Goal: Task Accomplishment & Management: Manage account settings

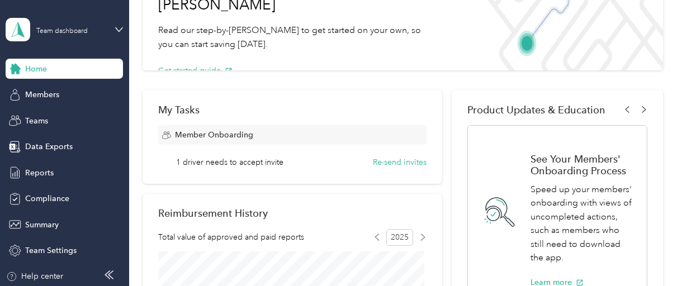
scroll to position [112, 0]
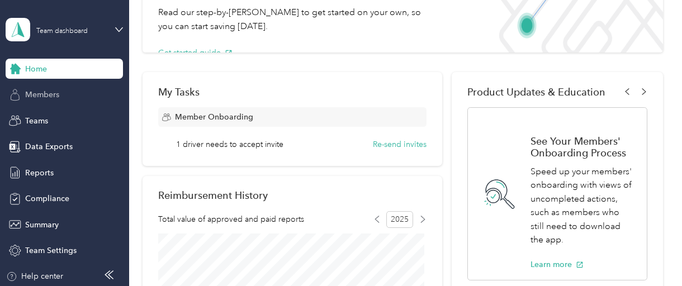
click at [39, 93] on span "Members" at bounding box center [42, 95] width 34 height 12
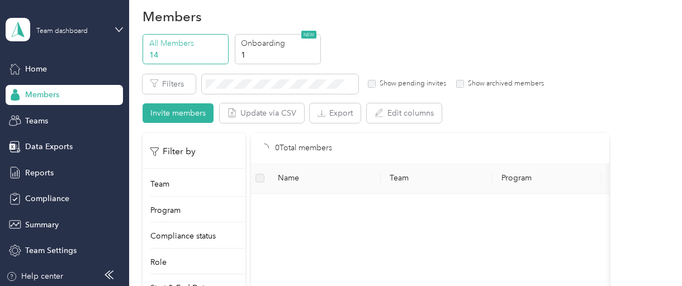
scroll to position [112, 0]
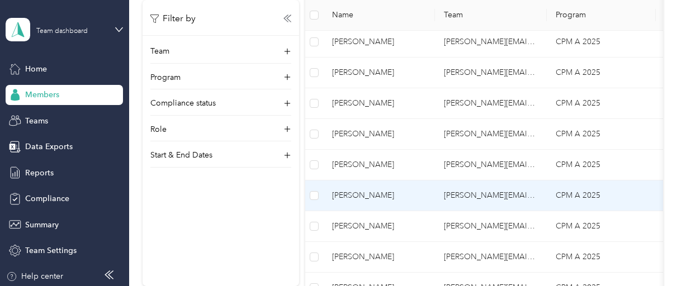
scroll to position [224, 0]
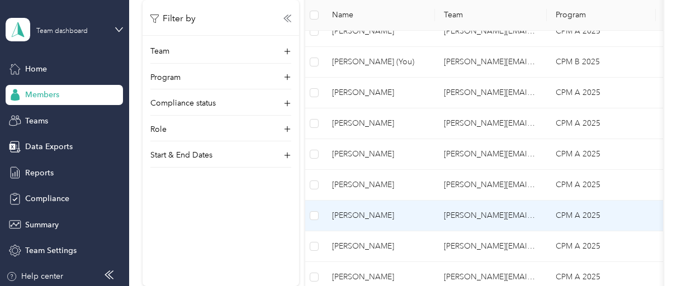
click at [366, 213] on span "[PERSON_NAME]" at bounding box center [379, 216] width 94 height 12
click at [366, 213] on div at bounding box center [341, 143] width 682 height 286
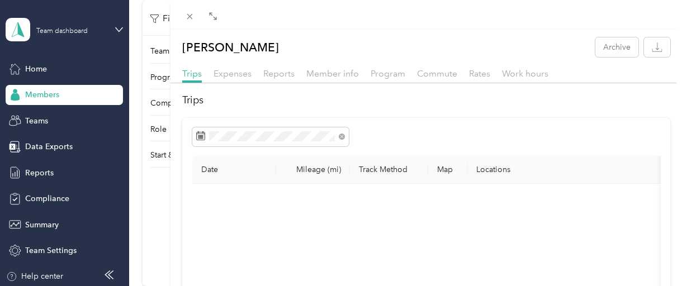
click at [44, 124] on div "Sabrina Tupper Archive Trips Expenses Reports Member info Program Commute Rates…" at bounding box center [341, 143] width 682 height 286
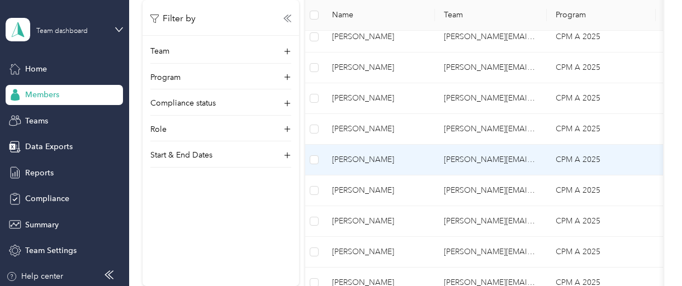
scroll to position [249, 0]
click at [362, 157] on span "[PERSON_NAME]" at bounding box center [379, 160] width 94 height 12
click at [315, 170] on td at bounding box center [314, 160] width 18 height 31
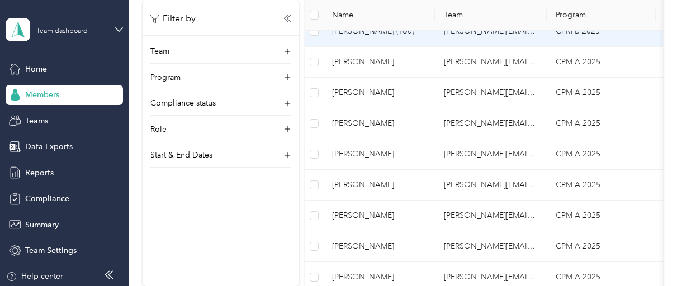
scroll to position [0, 0]
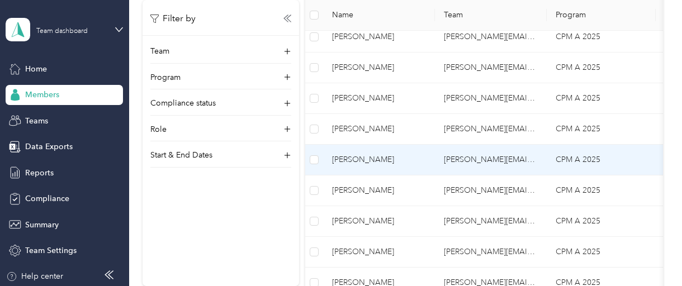
click at [356, 157] on span "[PERSON_NAME]" at bounding box center [379, 160] width 94 height 12
click at [356, 286] on div at bounding box center [338, 286] width 676 height 0
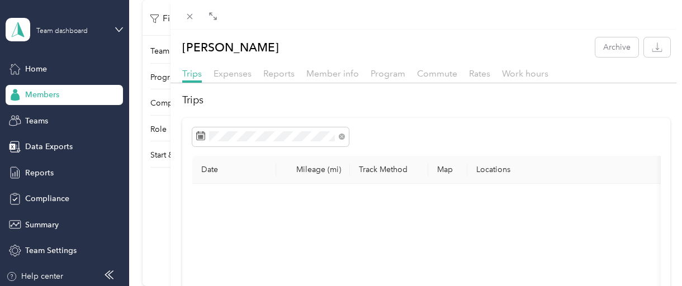
click at [31, 173] on div "Sabrina Tupper Archive Trips Expenses Reports Member info Program Commute Rates…" at bounding box center [341, 143] width 682 height 286
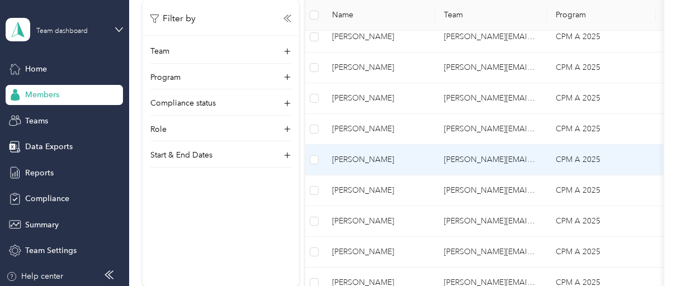
click at [348, 157] on span "[PERSON_NAME]" at bounding box center [379, 160] width 94 height 12
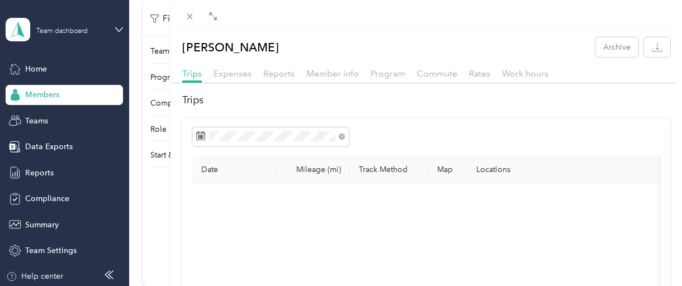
click at [276, 72] on span "Reports" at bounding box center [278, 73] width 31 height 11
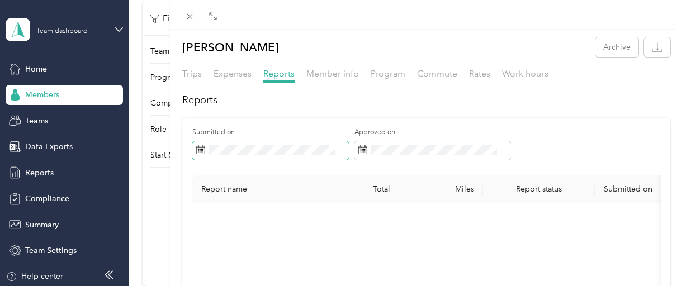
click at [203, 151] on icon at bounding box center [200, 149] width 9 height 9
click at [197, 148] on icon at bounding box center [200, 149] width 9 height 9
click at [198, 148] on icon at bounding box center [200, 149] width 9 height 9
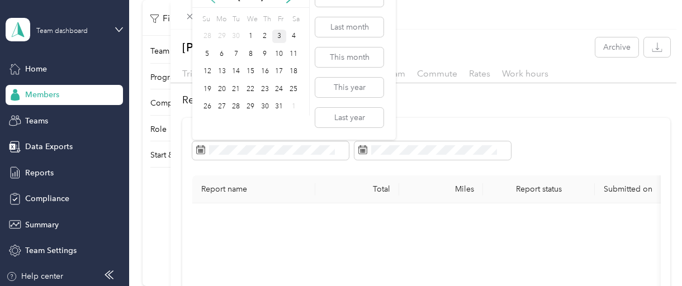
click at [221, 34] on div "1" at bounding box center [222, 37] width 15 height 14
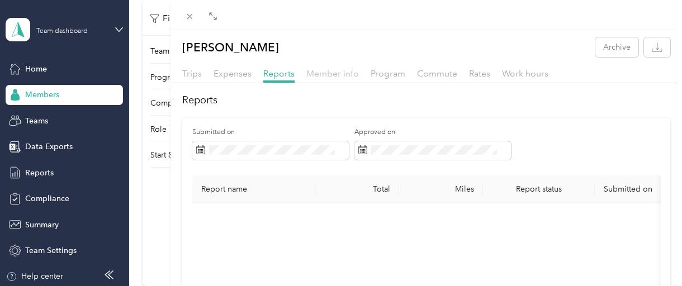
click at [337, 72] on span "Member info" at bounding box center [332, 73] width 53 height 11
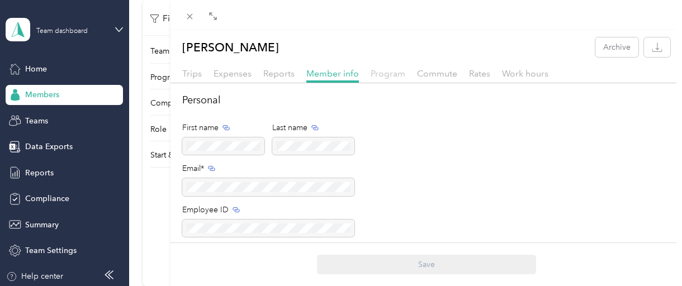
click at [394, 73] on span "Program" at bounding box center [388, 73] width 35 height 11
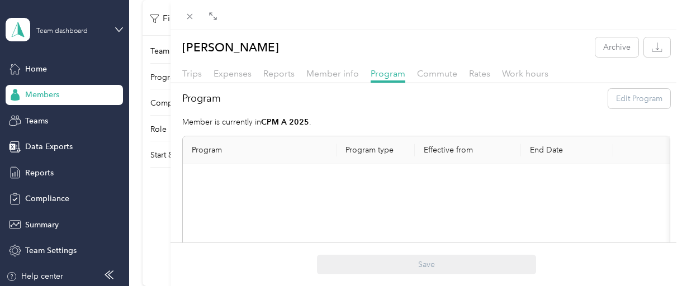
click at [202, 150] on th "Program" at bounding box center [260, 150] width 154 height 28
click at [626, 101] on div "Program Edit Program" at bounding box center [426, 99] width 488 height 20
click at [625, 101] on div "Program Edit Program" at bounding box center [426, 99] width 488 height 20
click at [534, 99] on div "Program Edit Program" at bounding box center [426, 99] width 488 height 20
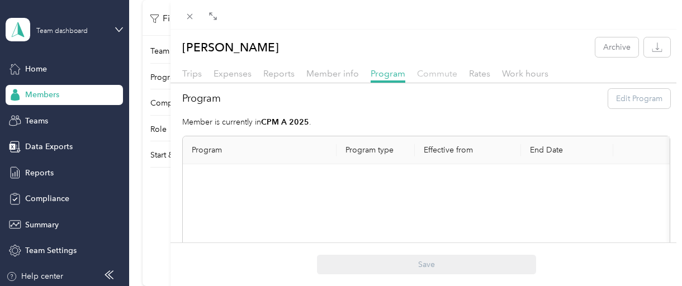
click at [440, 72] on span "Commute" at bounding box center [437, 73] width 40 height 11
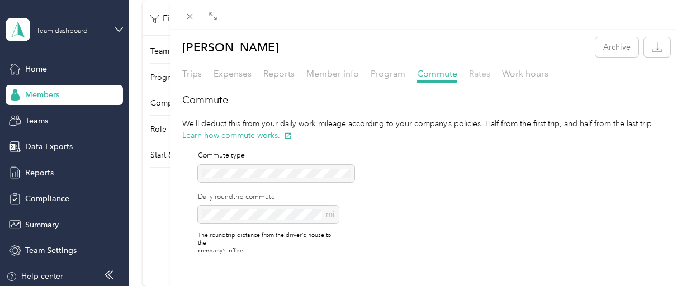
click at [478, 72] on span "Rates" at bounding box center [479, 73] width 21 height 11
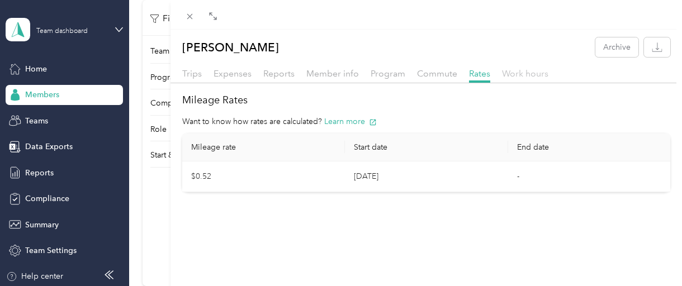
click at [523, 73] on span "Work hours" at bounding box center [525, 73] width 46 height 11
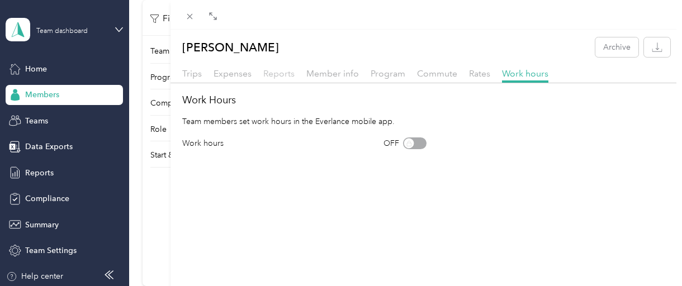
click at [268, 75] on span "Reports" at bounding box center [278, 73] width 31 height 11
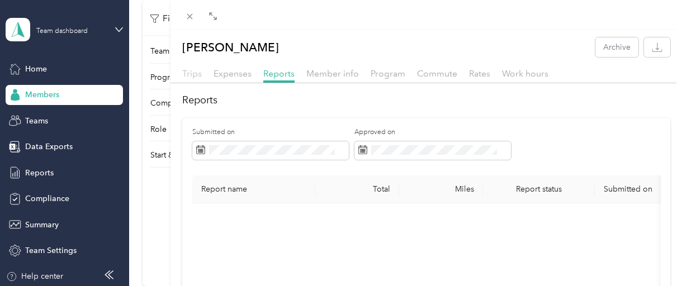
click at [194, 75] on span "Trips" at bounding box center [192, 73] width 20 height 11
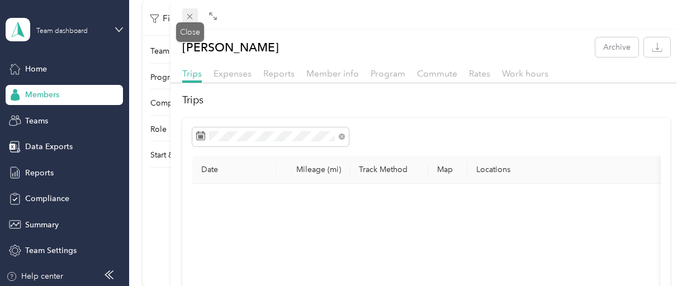
click at [189, 16] on icon at bounding box center [190, 17] width 6 height 6
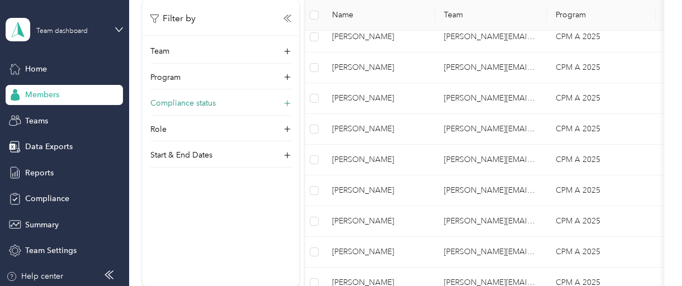
click at [192, 101] on p "Compliance status" at bounding box center [182, 104] width 65 height 12
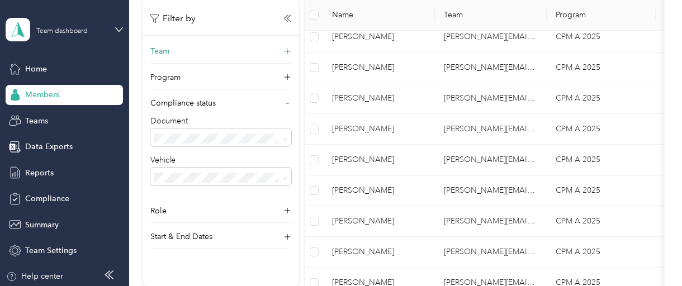
click at [170, 52] on div "Team" at bounding box center [220, 55] width 141 height 18
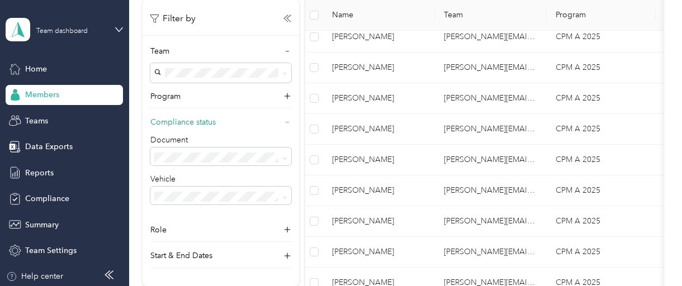
click at [191, 124] on p "Compliance status" at bounding box center [182, 123] width 65 height 12
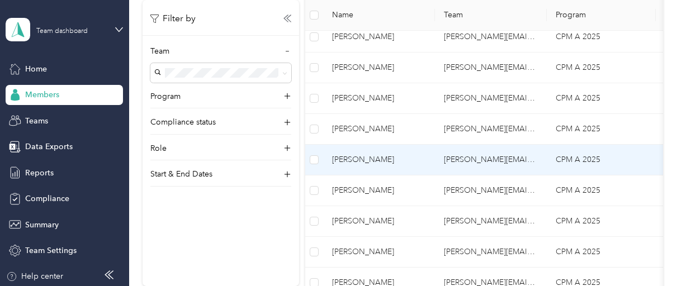
click at [356, 156] on span "[PERSON_NAME]" at bounding box center [379, 160] width 94 height 12
click at [356, 286] on div at bounding box center [338, 286] width 676 height 0
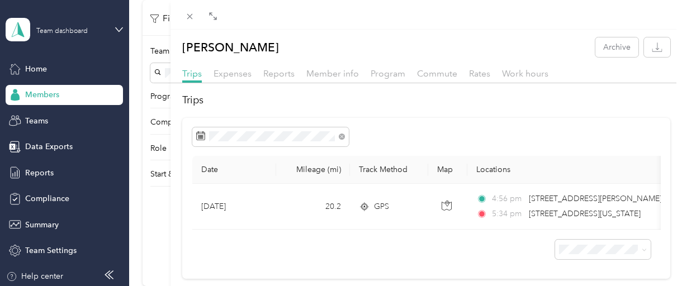
click at [39, 67] on div "Sabrina Tupper Archive Trips Expenses Reports Member info Program Commute Rates…" at bounding box center [341, 143] width 682 height 286
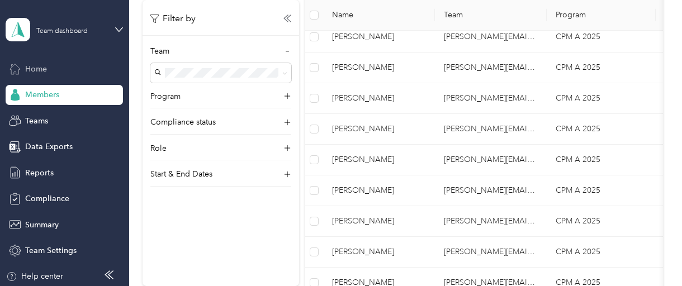
click at [39, 67] on span "Home" at bounding box center [36, 69] width 22 height 12
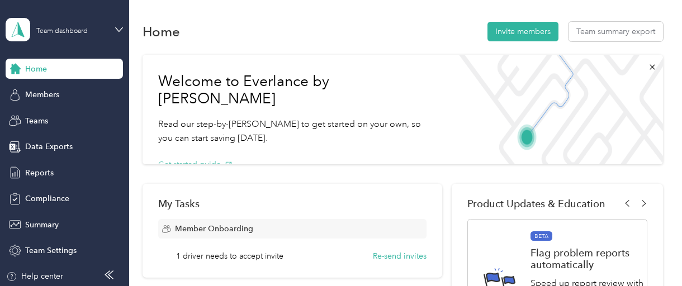
click at [186, 159] on button "Get started guide" at bounding box center [195, 165] width 74 height 12
click at [115, 28] on icon at bounding box center [119, 30] width 8 height 8
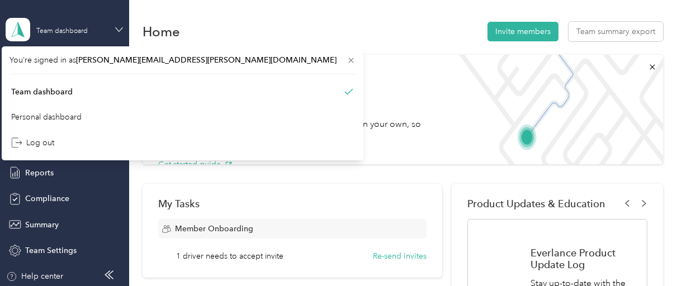
click at [115, 28] on icon at bounding box center [119, 30] width 8 height 8
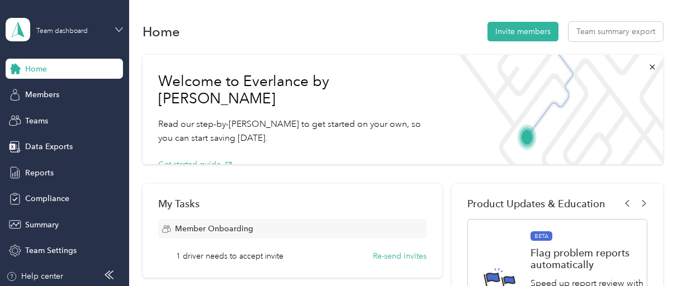
click at [115, 28] on icon at bounding box center [119, 30] width 8 height 8
click at [58, 117] on div "Personal dashboard" at bounding box center [183, 115] width 346 height 20
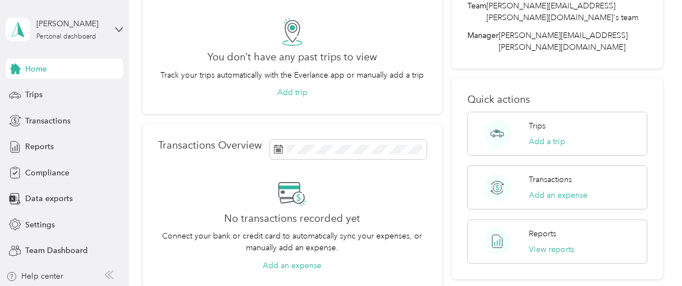
scroll to position [112, 0]
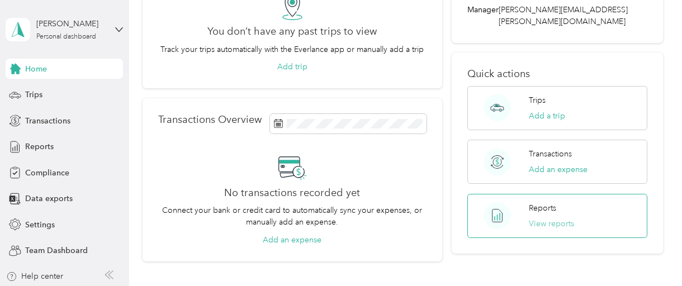
click at [538, 218] on button "View reports" at bounding box center [551, 224] width 45 height 12
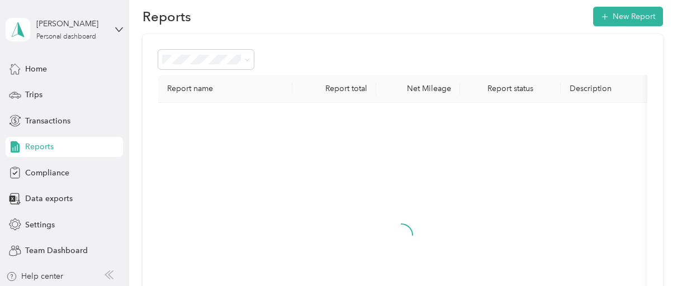
scroll to position [112, 0]
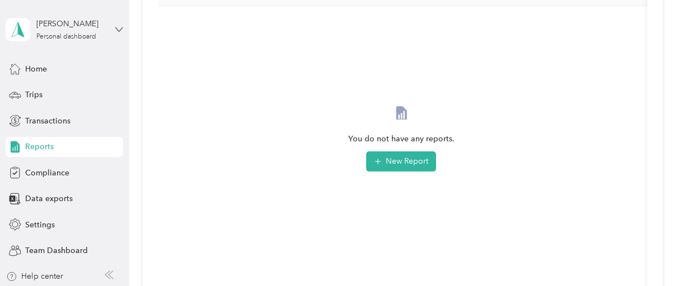
click at [115, 31] on icon at bounding box center [119, 30] width 8 height 8
click at [73, 89] on div "Team dashboard" at bounding box center [183, 89] width 346 height 20
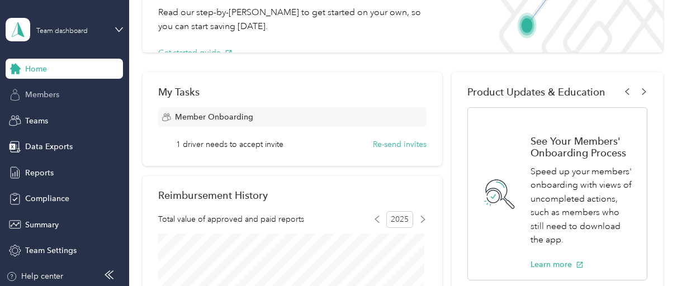
click at [49, 93] on span "Members" at bounding box center [42, 95] width 34 height 12
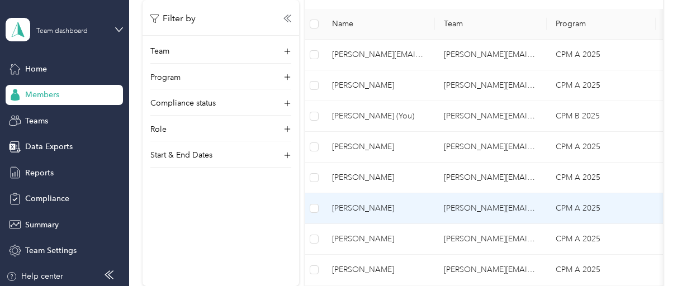
scroll to position [224, 0]
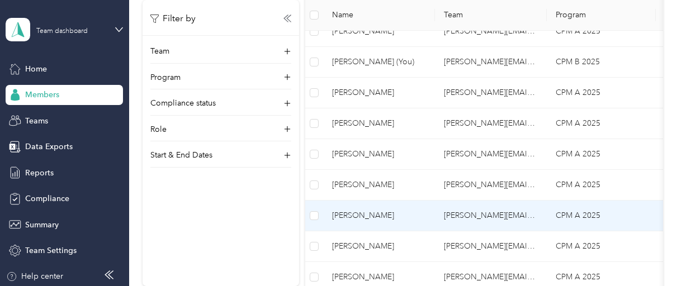
click at [349, 214] on span "[PERSON_NAME]" at bounding box center [379, 216] width 94 height 12
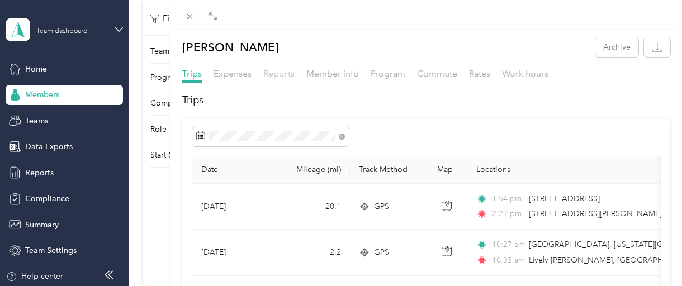
click at [282, 74] on span "Reports" at bounding box center [278, 73] width 31 height 11
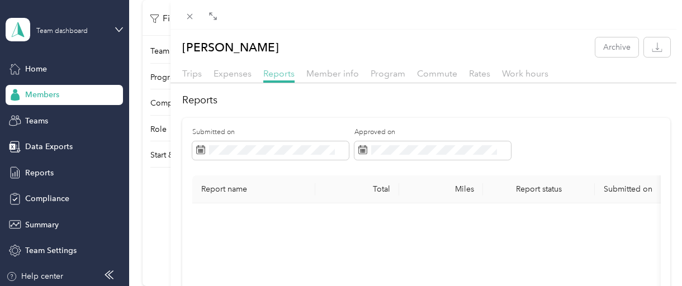
click at [279, 74] on span "Reports" at bounding box center [278, 73] width 31 height 11
click at [34, 124] on div "Sabrina Tupper Archive Trips Expenses Reports Member info Program Commute Rates…" at bounding box center [341, 143] width 682 height 286
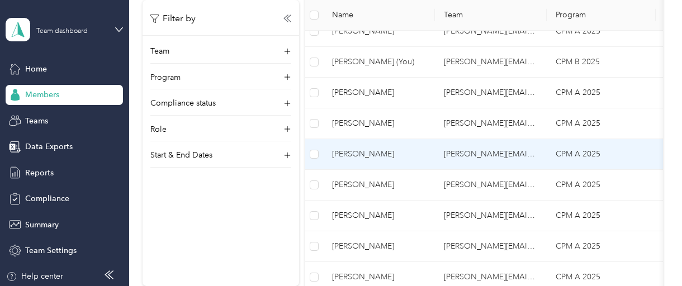
scroll to position [279, 0]
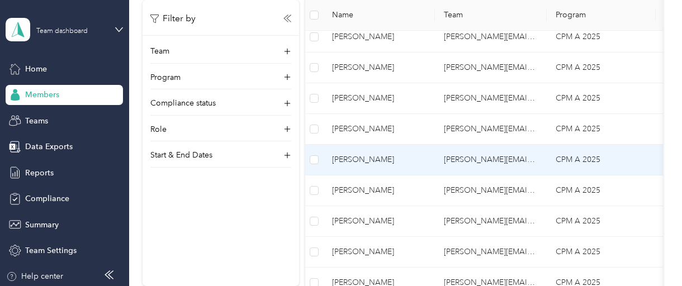
click at [350, 158] on span "[PERSON_NAME]" at bounding box center [379, 160] width 94 height 12
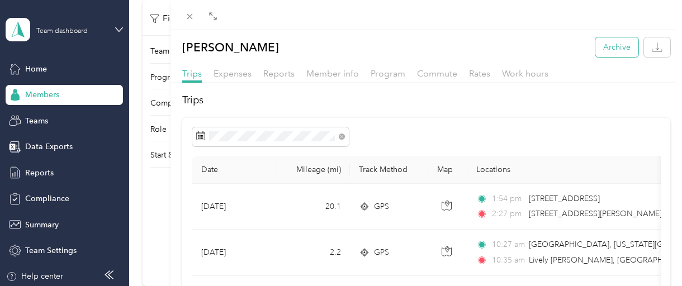
click at [608, 48] on button "Archive" at bounding box center [616, 47] width 43 height 20
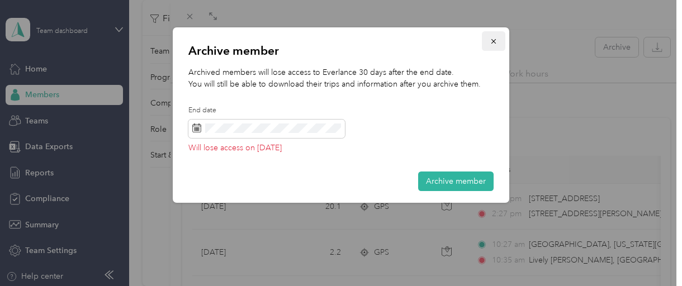
click at [494, 37] on icon "button" at bounding box center [494, 41] width 8 height 8
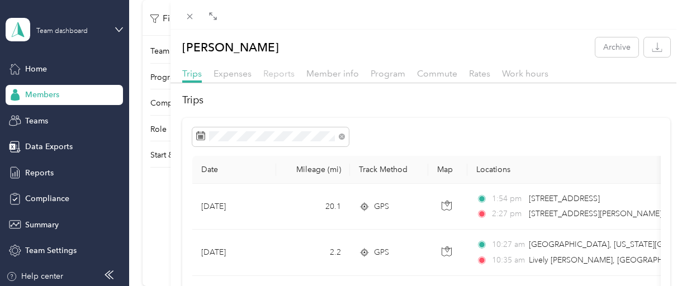
click at [282, 74] on span "Reports" at bounding box center [278, 73] width 31 height 11
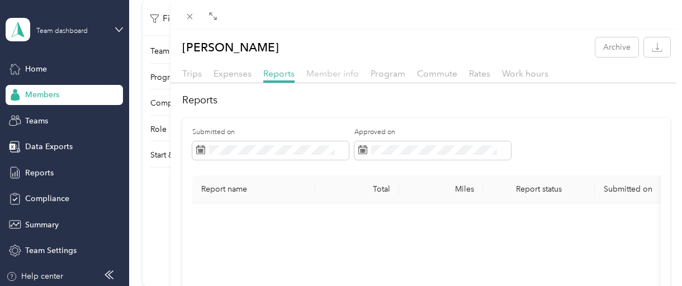
click at [325, 74] on span "Member info" at bounding box center [332, 73] width 53 height 11
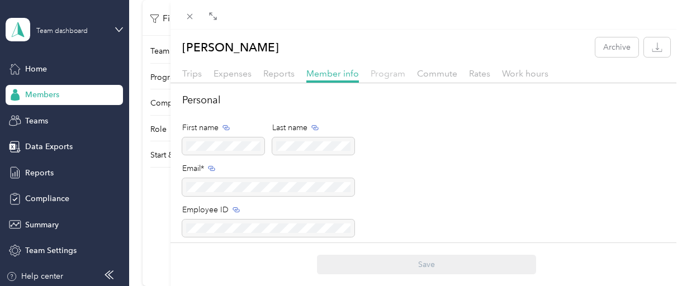
click at [380, 74] on span "Program" at bounding box center [388, 73] width 35 height 11
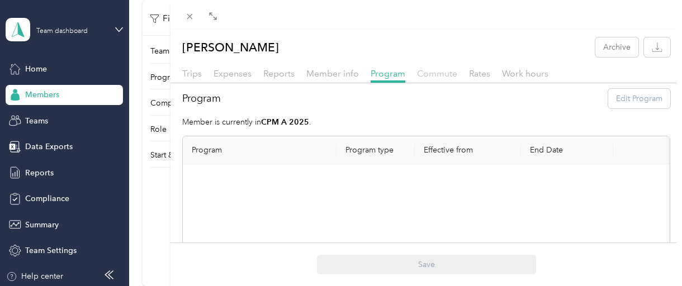
click at [432, 77] on span "Commute" at bounding box center [437, 73] width 40 height 11
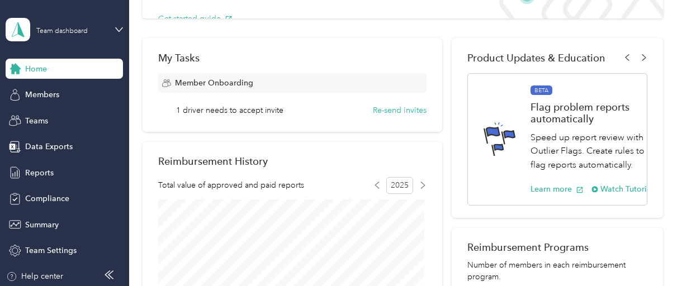
scroll to position [112, 0]
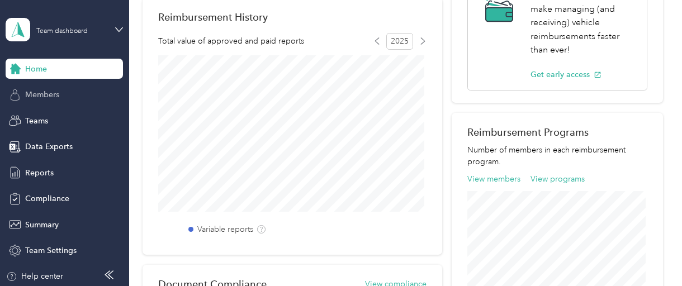
click at [39, 97] on span "Members" at bounding box center [42, 95] width 34 height 12
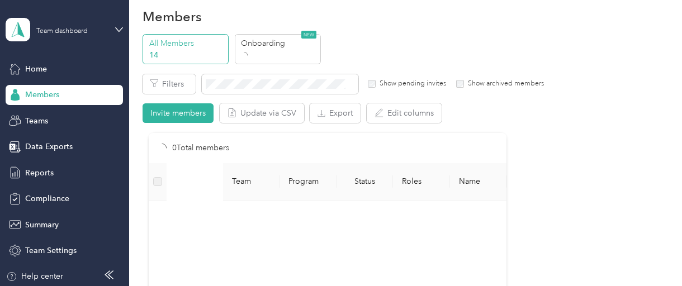
scroll to position [290, 0]
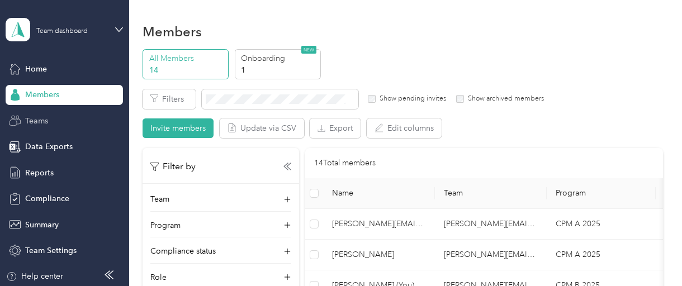
click at [38, 117] on span "Teams" at bounding box center [36, 121] width 23 height 12
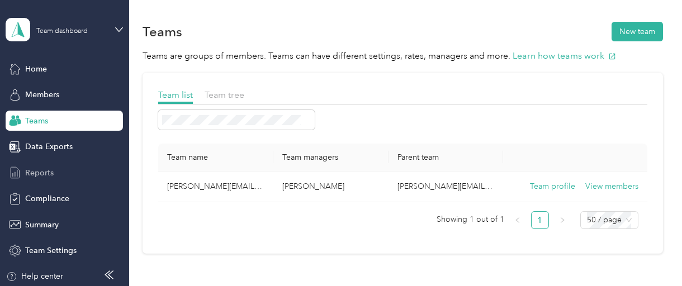
click at [40, 173] on span "Reports" at bounding box center [39, 173] width 29 height 12
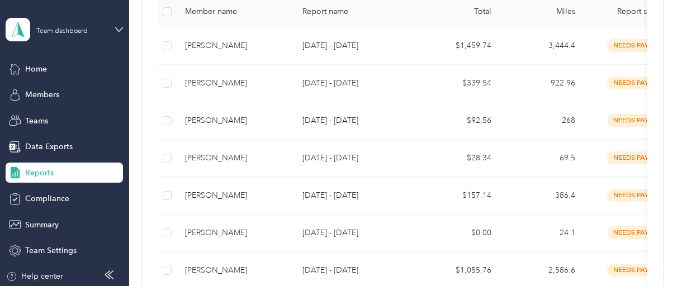
scroll to position [257, 0]
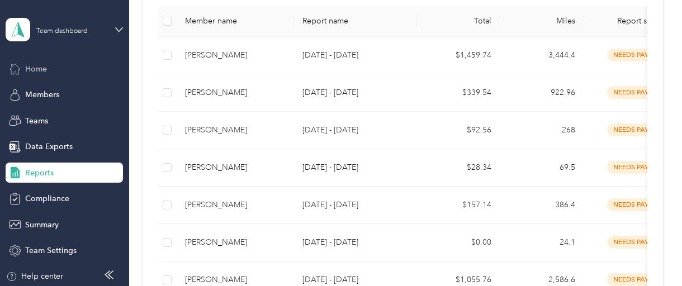
click at [37, 65] on span "Home" at bounding box center [36, 69] width 22 height 12
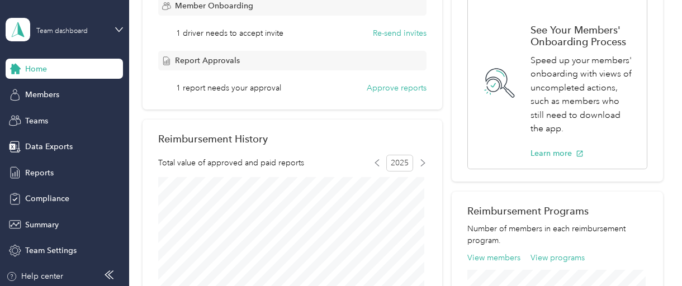
scroll to position [201, 0]
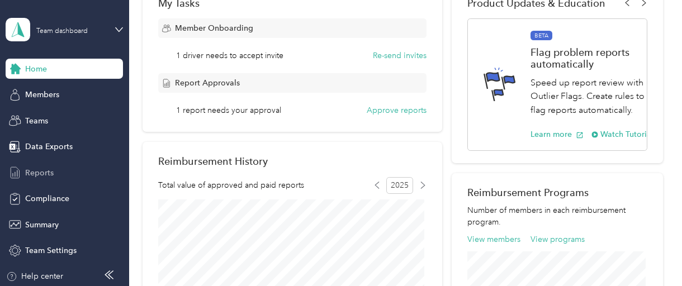
drag, startPoint x: 35, startPoint y: 173, endPoint x: 36, endPoint y: 164, distance: 9.0
click at [34, 172] on span "Reports" at bounding box center [39, 173] width 29 height 12
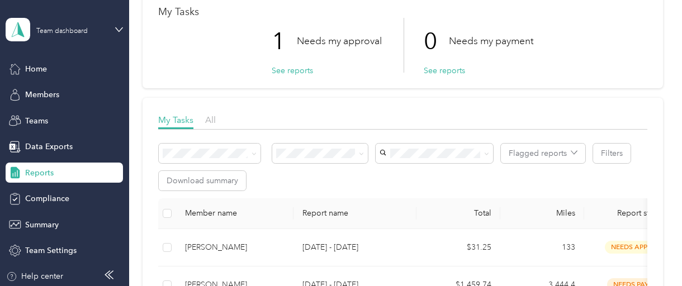
scroll to position [15, 0]
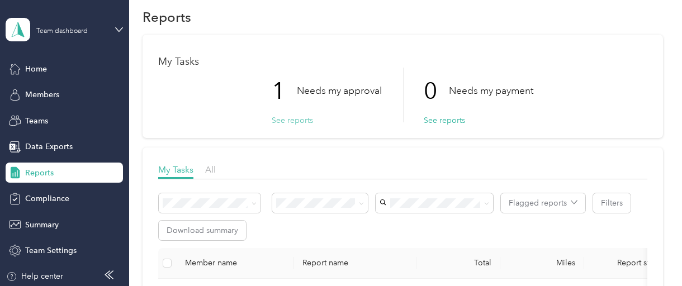
click at [282, 117] on button "See reports" at bounding box center [292, 121] width 41 height 12
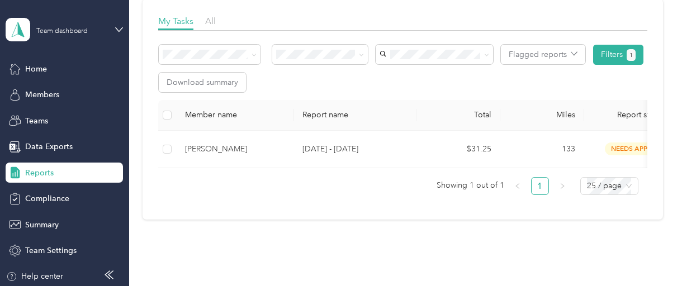
scroll to position [220, 0]
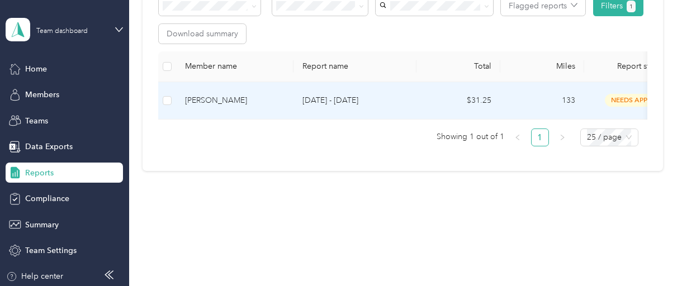
click at [626, 94] on span "needs approval" at bounding box center [640, 100] width 70 height 13
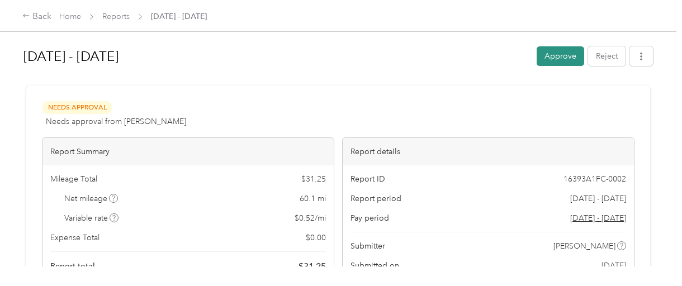
click at [555, 56] on button "Approve" at bounding box center [561, 56] width 48 height 20
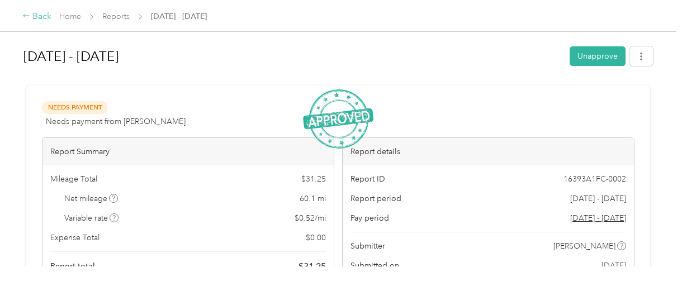
click at [42, 16] on div "Back" at bounding box center [36, 16] width 29 height 13
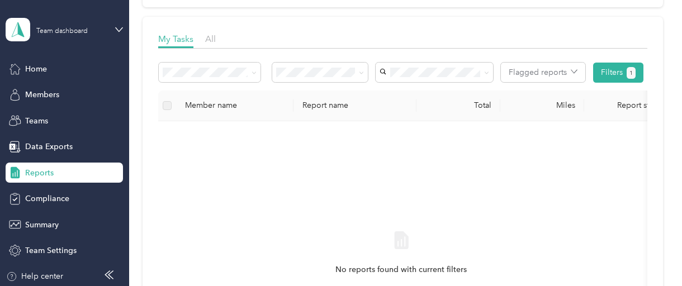
scroll to position [168, 0]
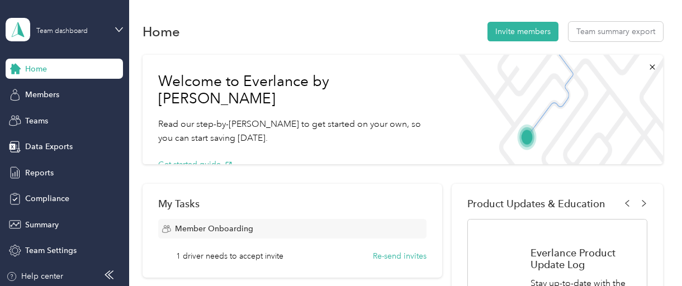
click at [430, 235] on div "My Tasks Member Onboarding 1 driver needs to accept invite Re-send invites" at bounding box center [292, 231] width 299 height 94
click at [431, 235] on div "My Tasks Member Onboarding 1 driver needs to accept invite Re-send invites" at bounding box center [292, 231] width 299 height 94
click at [72, 65] on div "Home" at bounding box center [64, 69] width 117 height 20
click at [41, 167] on span "Reports" at bounding box center [39, 173] width 29 height 12
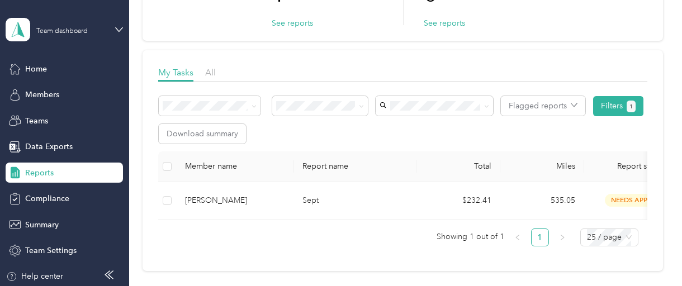
scroll to position [168, 0]
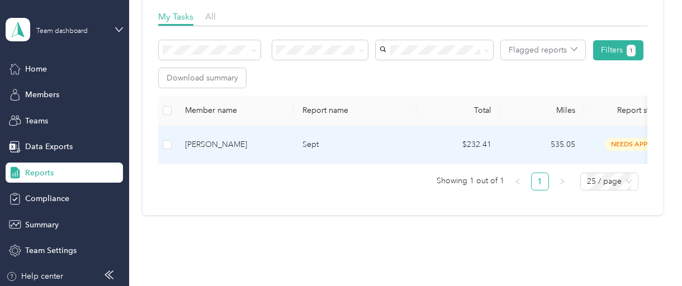
click at [625, 141] on span "needs approval" at bounding box center [640, 144] width 70 height 13
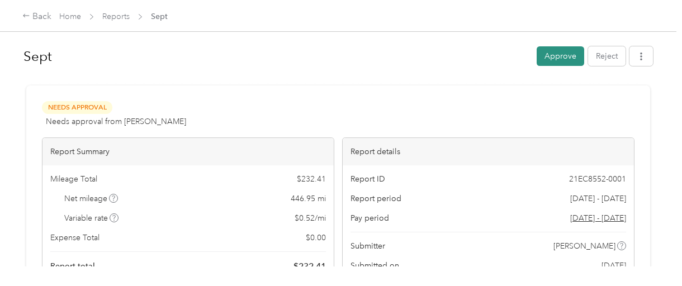
click at [558, 49] on button "Approve" at bounding box center [561, 56] width 48 height 20
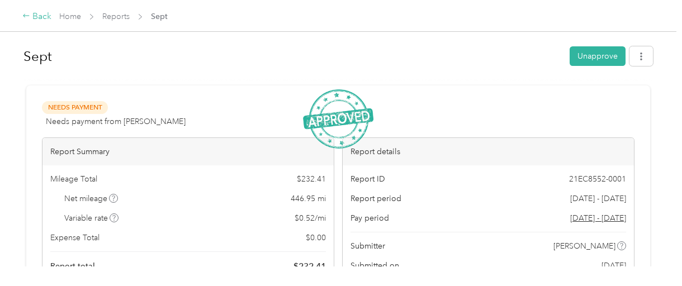
click at [42, 13] on div "Back" at bounding box center [36, 16] width 29 height 13
